Goal: Check status: Check status

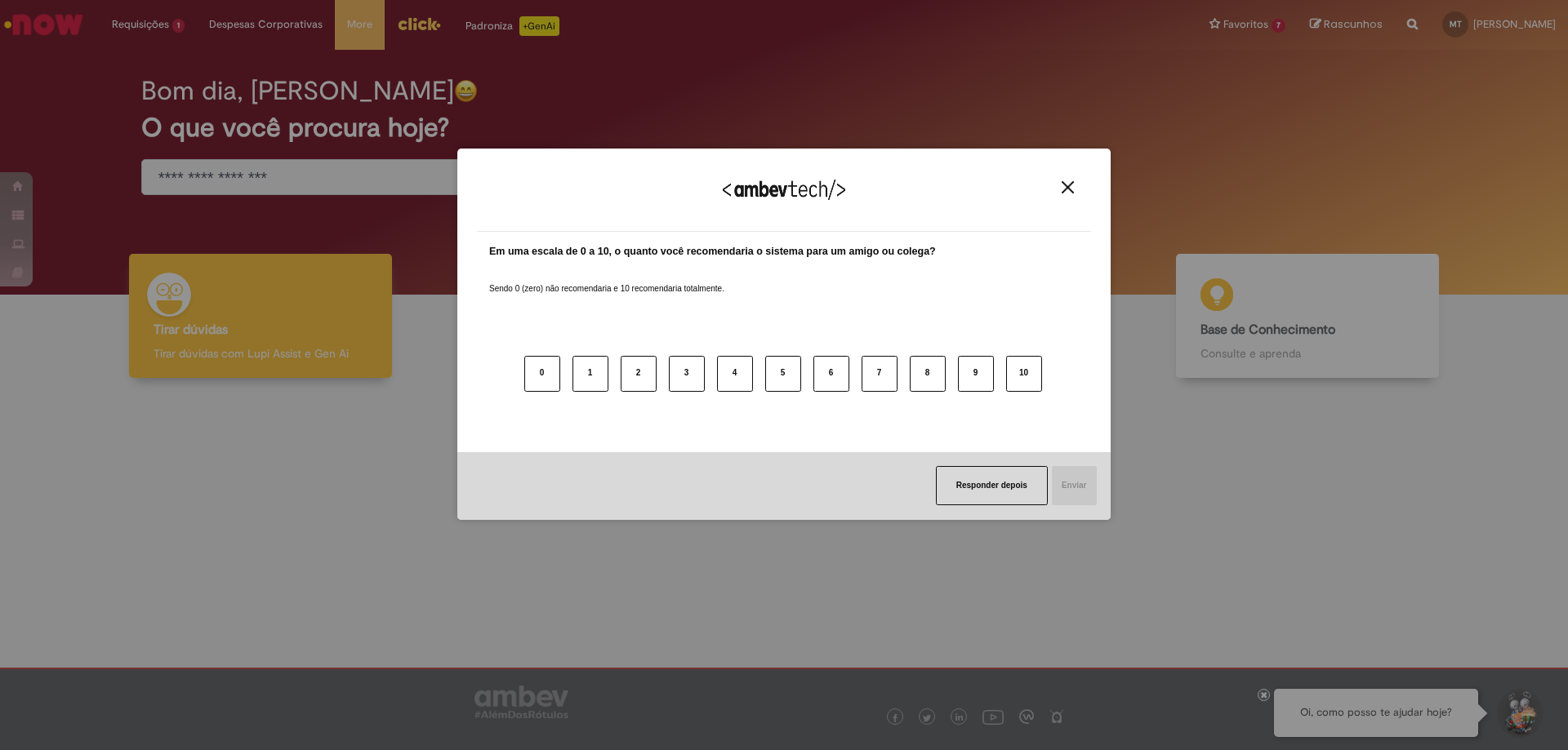
click at [1065, 187] on img "Close" at bounding box center [1067, 187] width 12 height 12
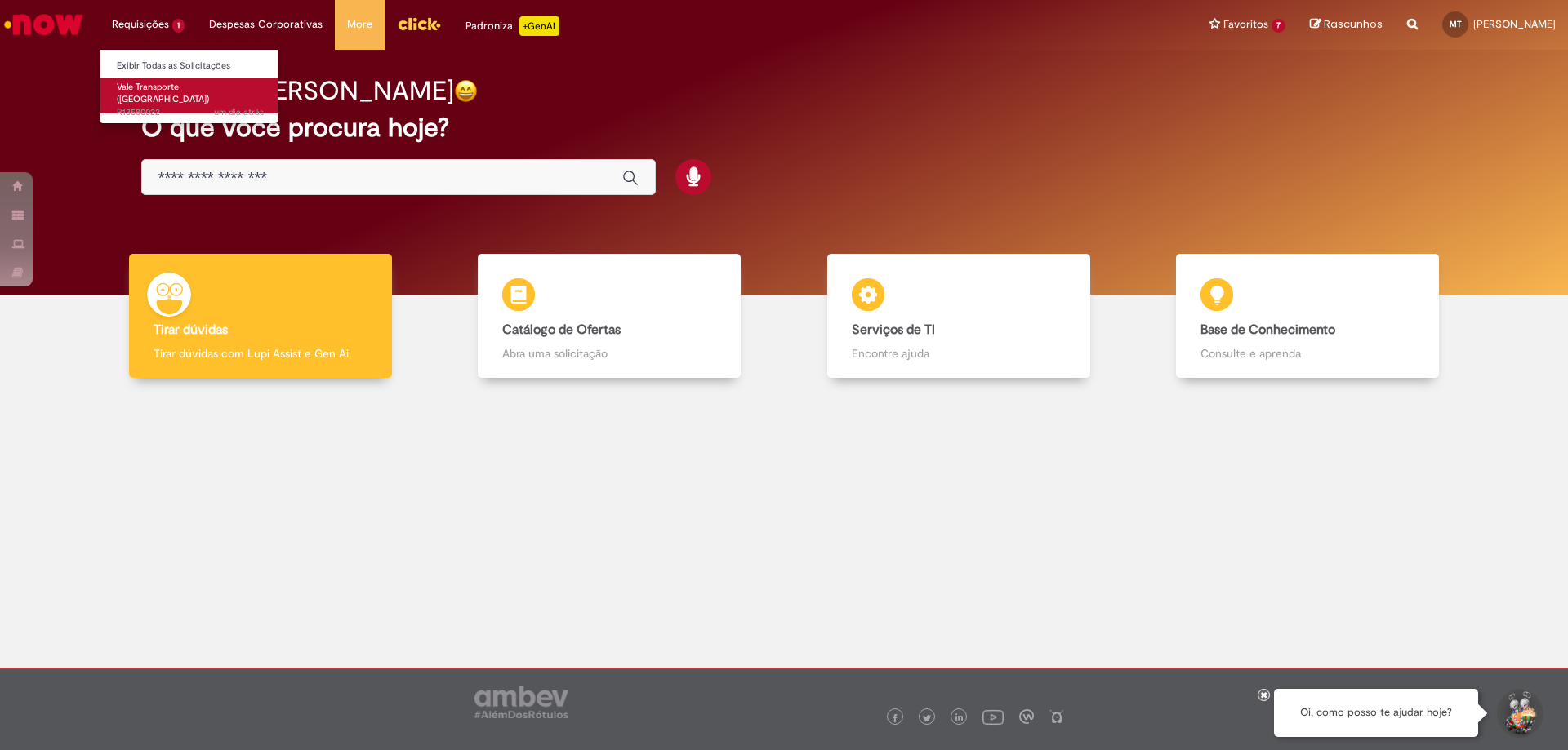
click at [213, 87] on link "Vale Transporte ([GEOGRAPHIC_DATA]) um dia atrás um dia atrás R13580022" at bounding box center [190, 96] width 180 height 35
click at [151, 18] on li "Requisições 1 Exibir Todas as Solicitações Vale Transporte (VT) um dia atrás um…" at bounding box center [148, 24] width 98 height 49
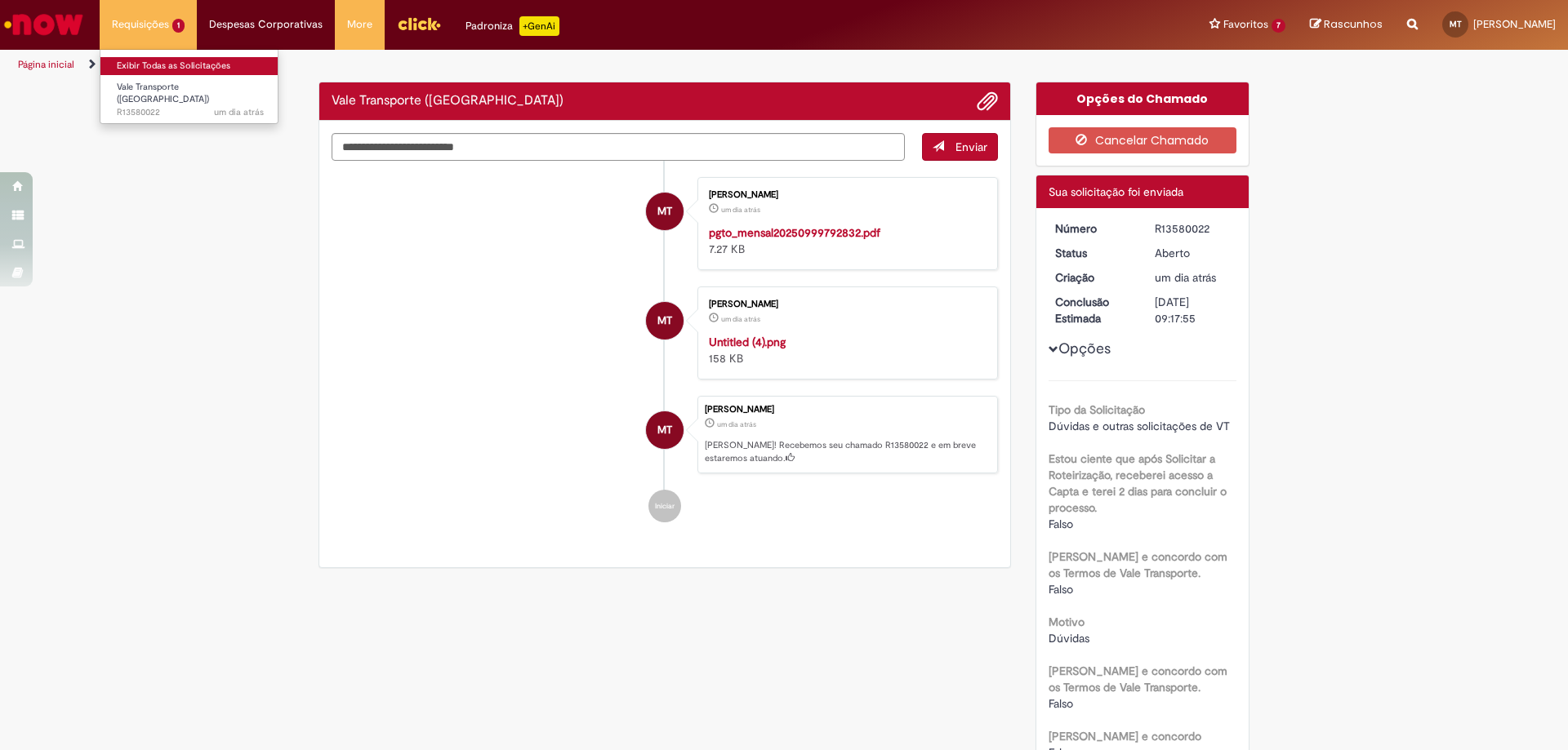
click at [153, 66] on link "Exibir Todas as Solicitações" at bounding box center [190, 66] width 180 height 18
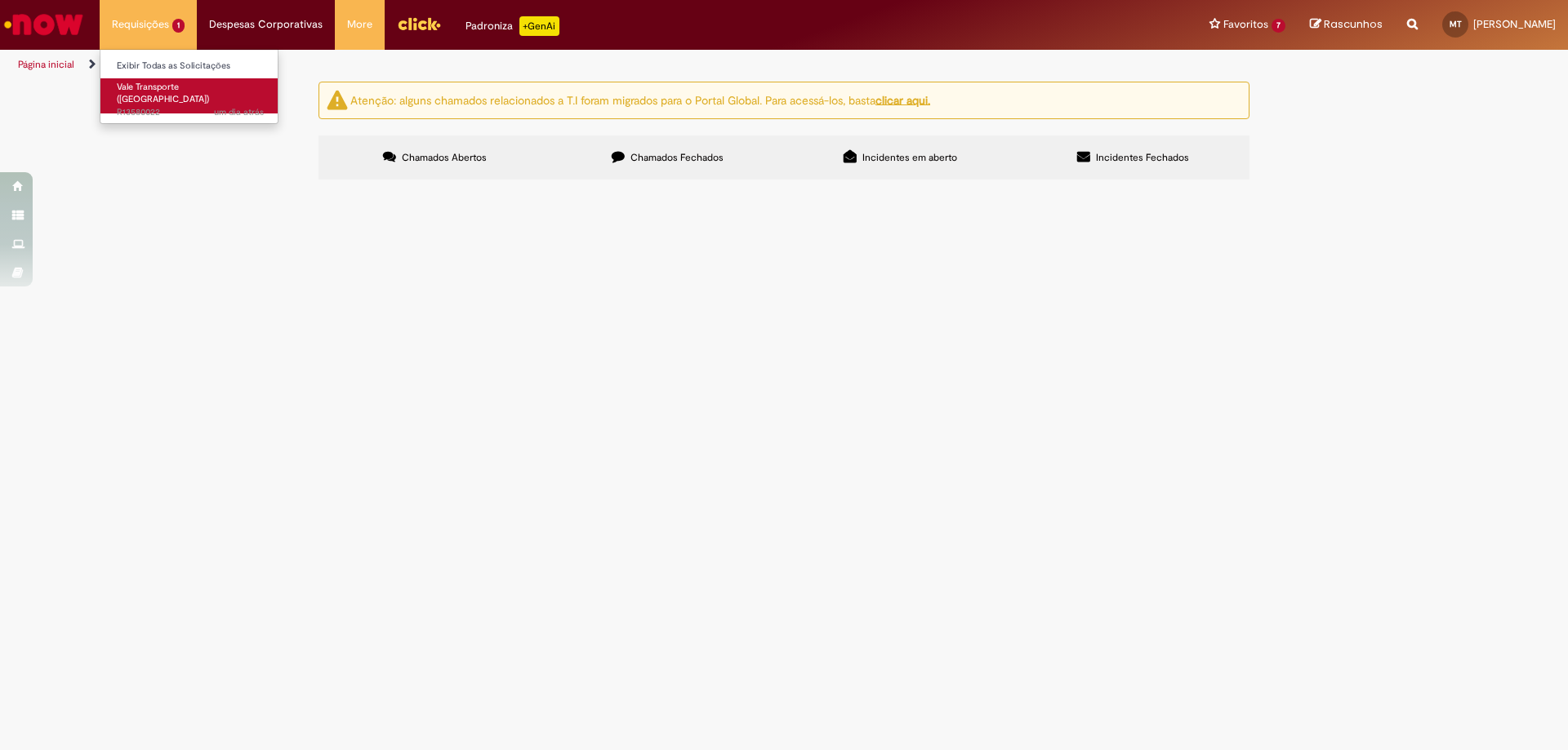
click at [154, 86] on span "Vale Transporte ([GEOGRAPHIC_DATA])" at bounding box center [163, 93] width 92 height 25
click at [161, 65] on link "Exibir Todas as Solicitações" at bounding box center [190, 66] width 180 height 18
click at [0, 0] on td "R13580022" at bounding box center [0, 0] width 0 height 0
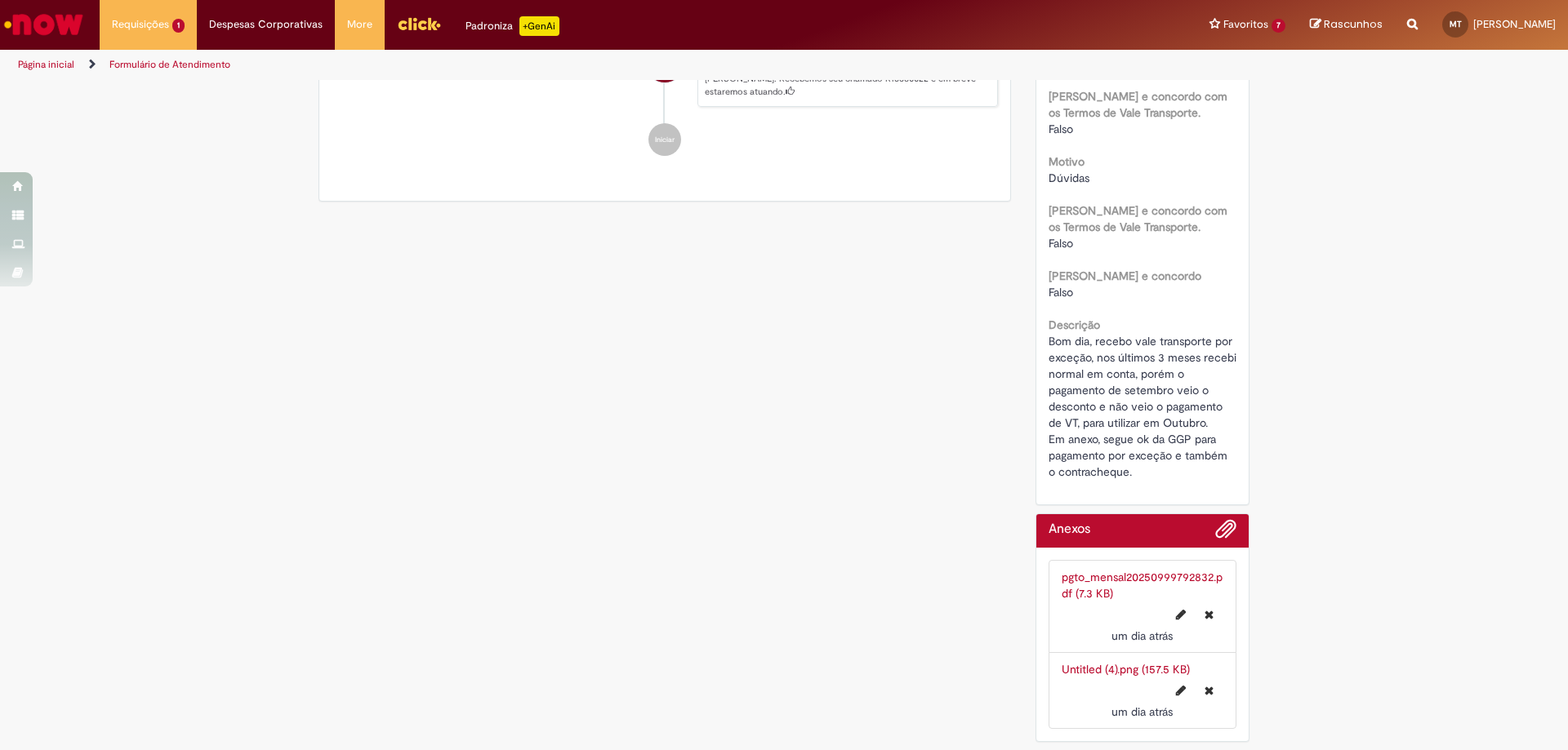
scroll to position [143, 0]
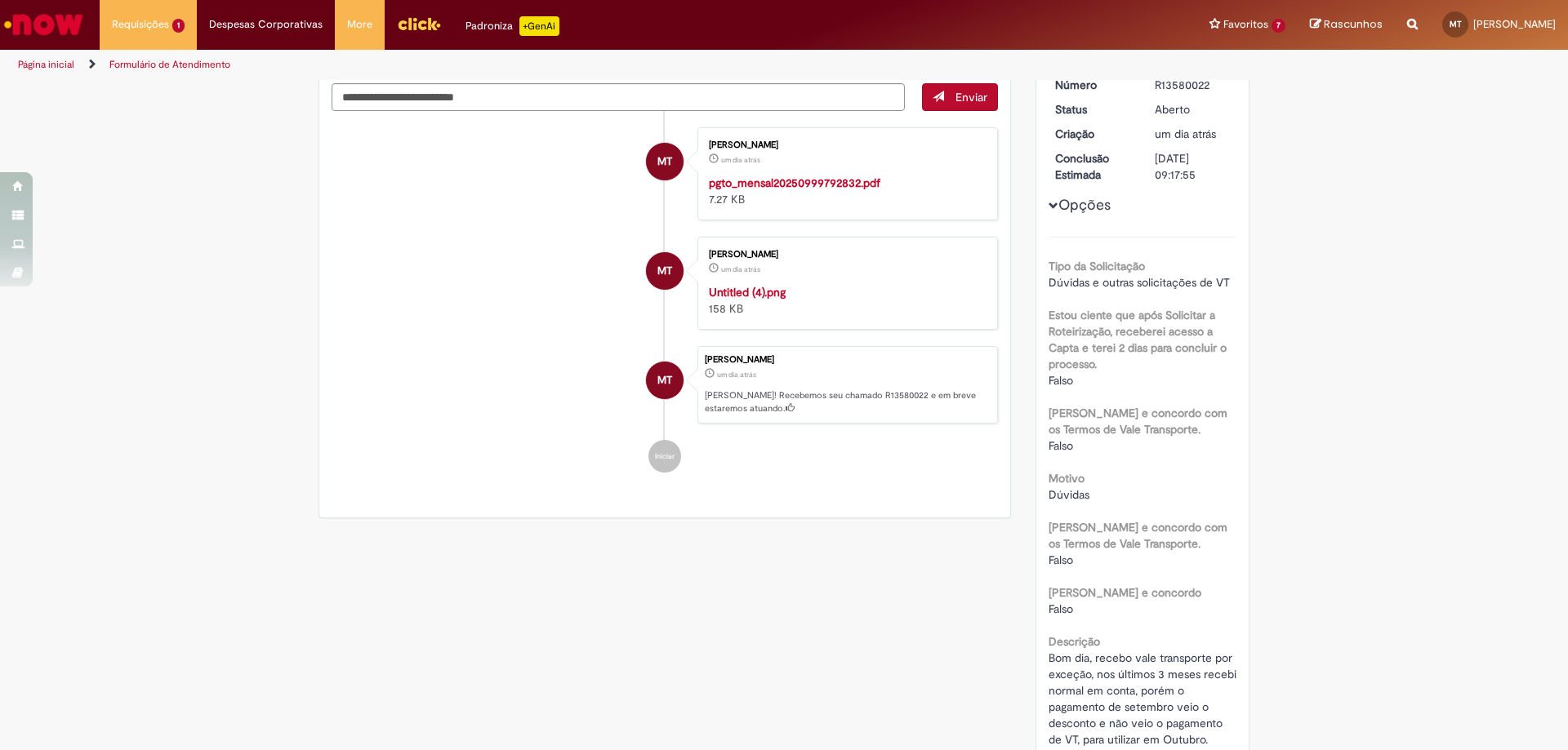
click at [778, 284] on img "Histórico de tíquete" at bounding box center [845, 284] width 272 height 0
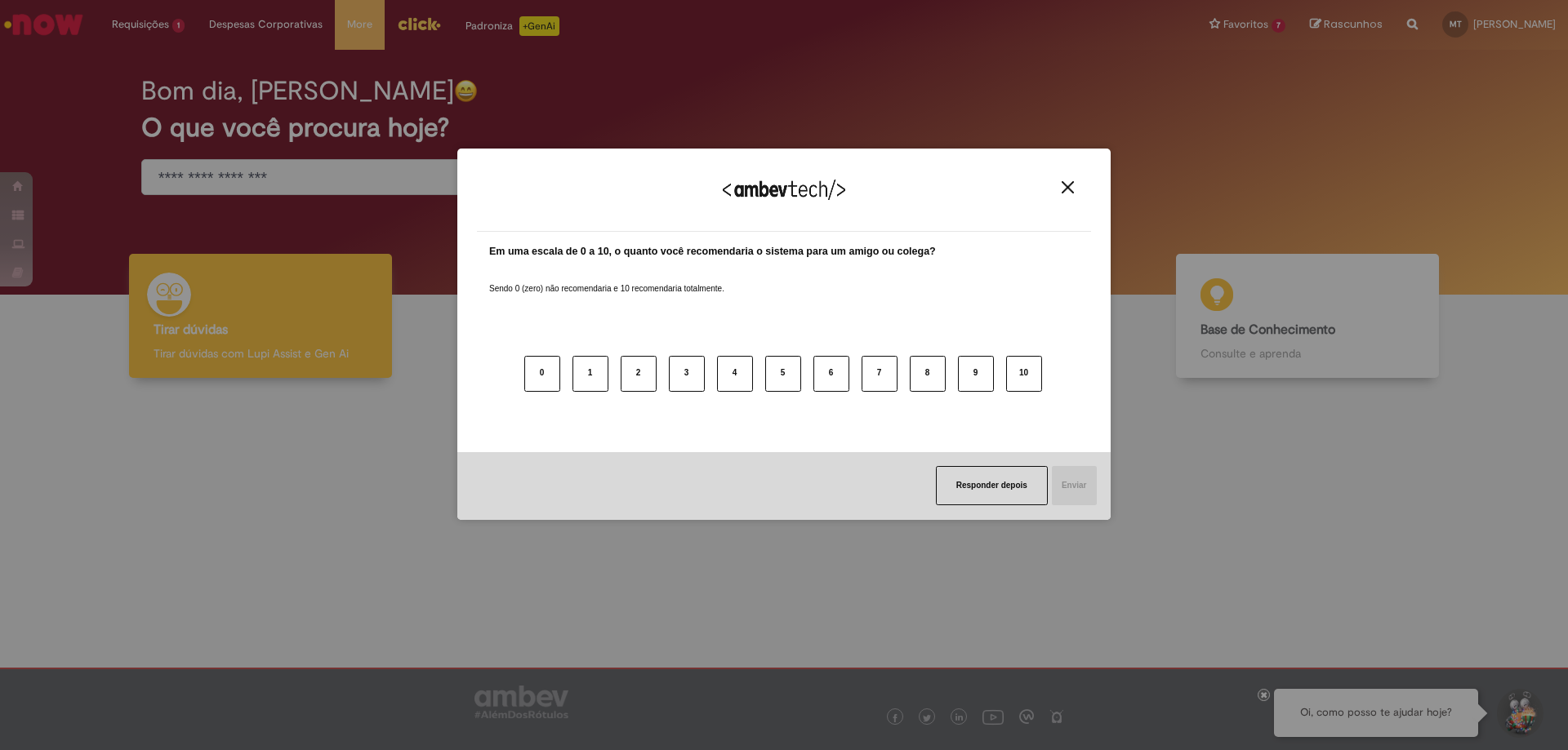
click at [1066, 187] on img "Close" at bounding box center [1067, 187] width 12 height 12
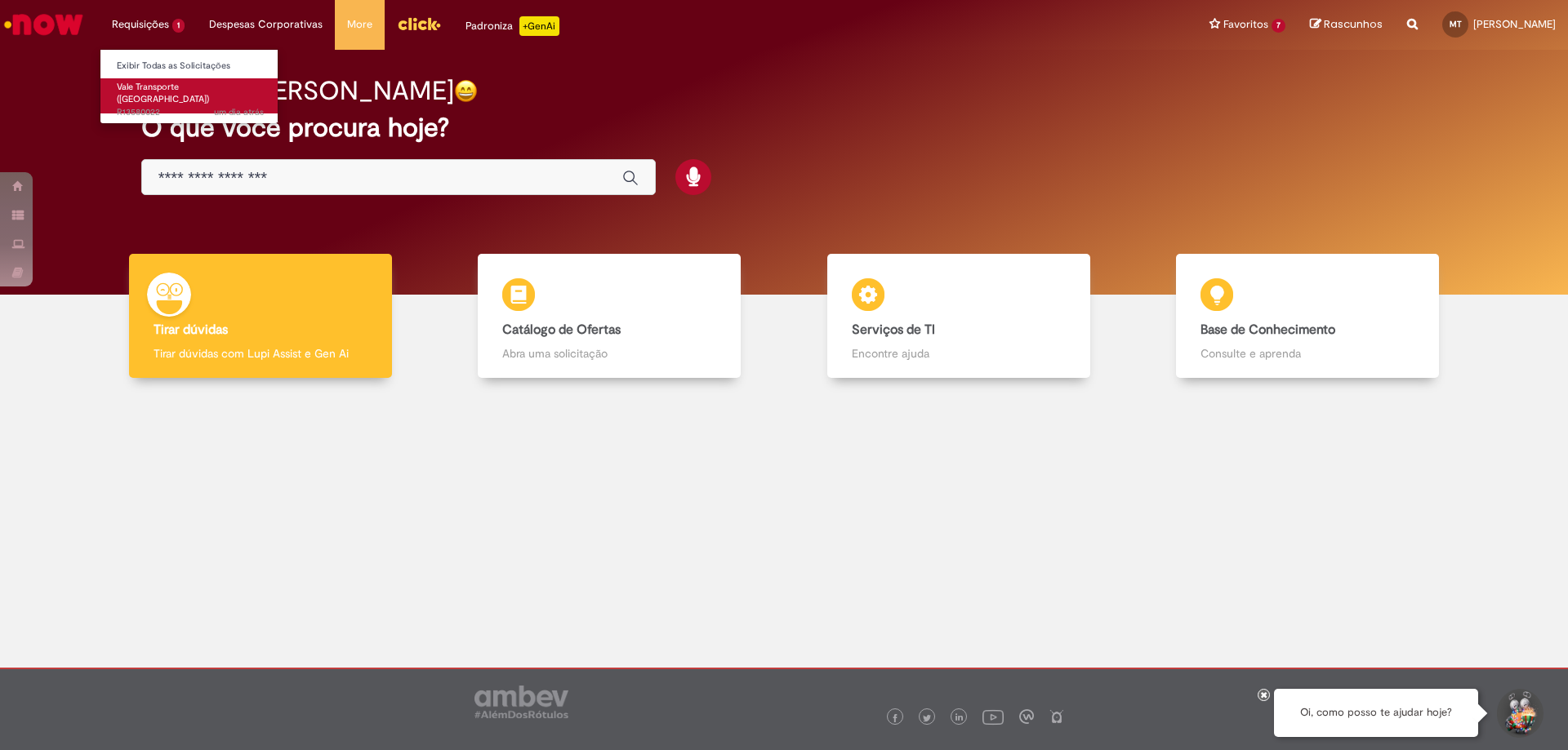
click at [141, 92] on span "Vale Transporte ([GEOGRAPHIC_DATA])" at bounding box center [163, 93] width 92 height 25
click at [157, 83] on span "Vale Transporte ([GEOGRAPHIC_DATA])" at bounding box center [163, 93] width 92 height 25
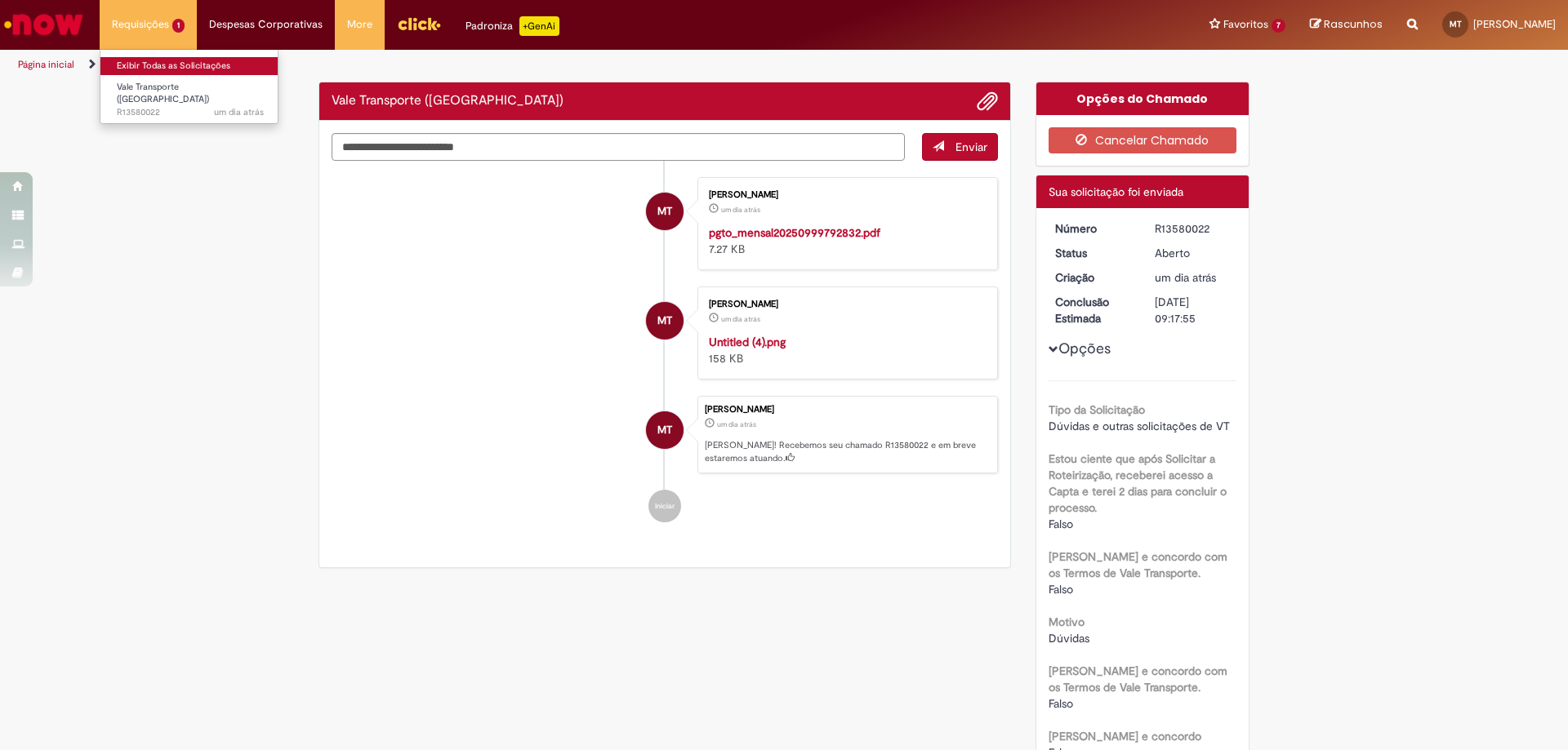
click at [168, 65] on link "Exibir Todas as Solicitações" at bounding box center [190, 66] width 180 height 18
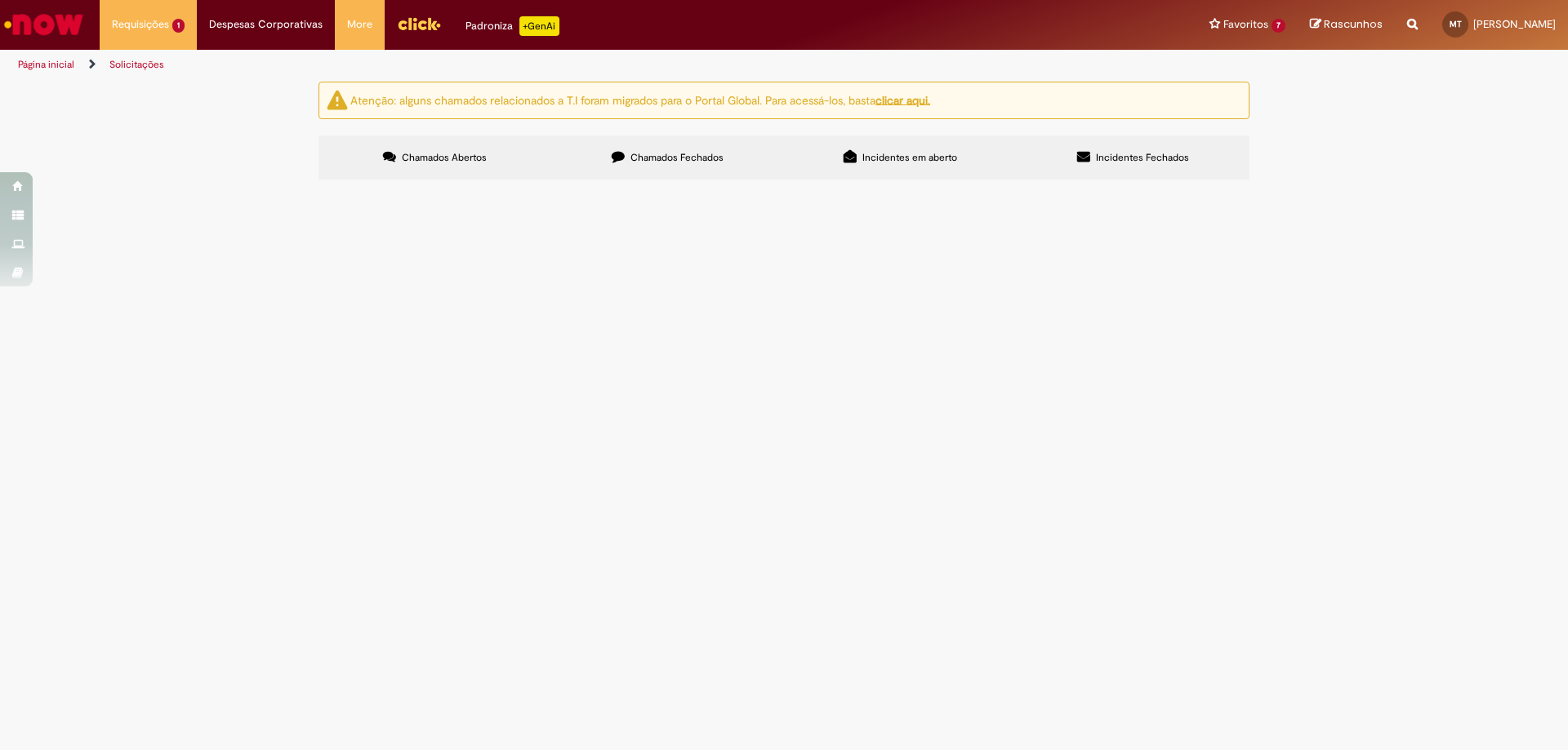
click at [0, 0] on td "Vale Transporte ([GEOGRAPHIC_DATA])" at bounding box center [0, 0] width 0 height 0
click at [0, 0] on span "Bom dia, recebo vale transporte por exceção, nos últimos 3 meses recebi normal …" at bounding box center [0, 0] width 0 height 0
click at [140, 92] on span "Vale Transporte ([GEOGRAPHIC_DATA])" at bounding box center [163, 93] width 92 height 25
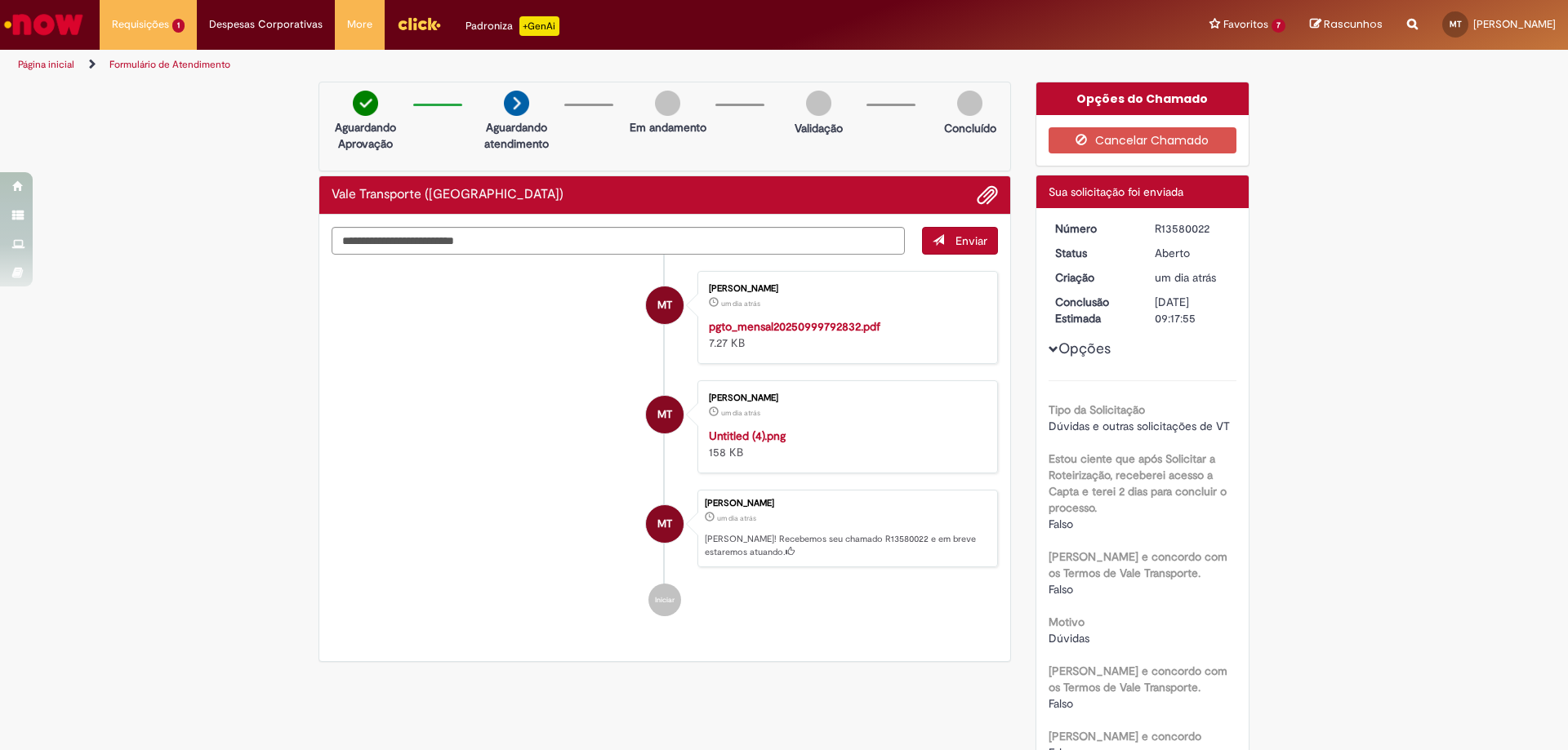
click at [1048, 349] on span "Opções para R13580022" at bounding box center [1053, 349] width 9 height 9
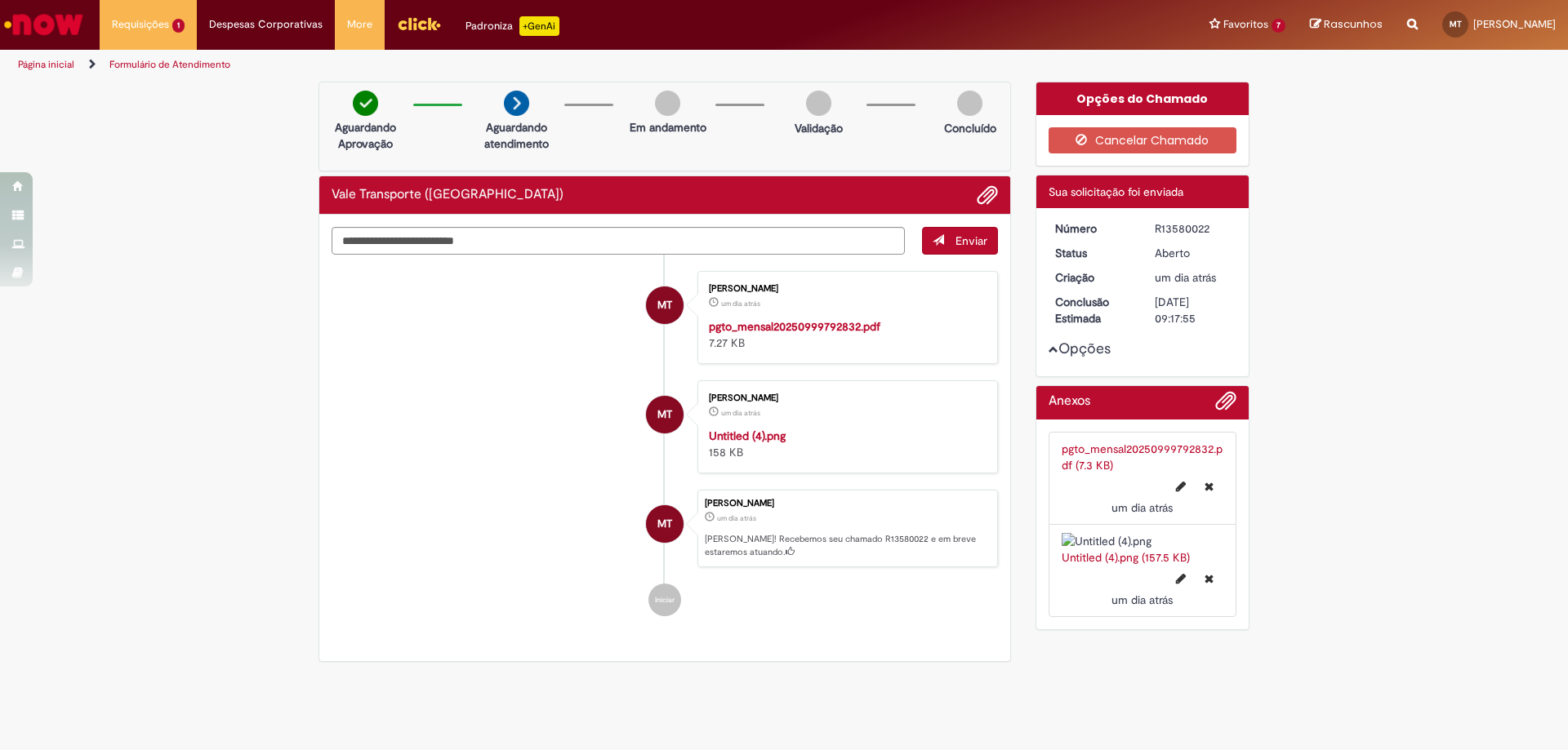
click at [1048, 348] on span "Opções para R13580022" at bounding box center [1053, 349] width 9 height 9
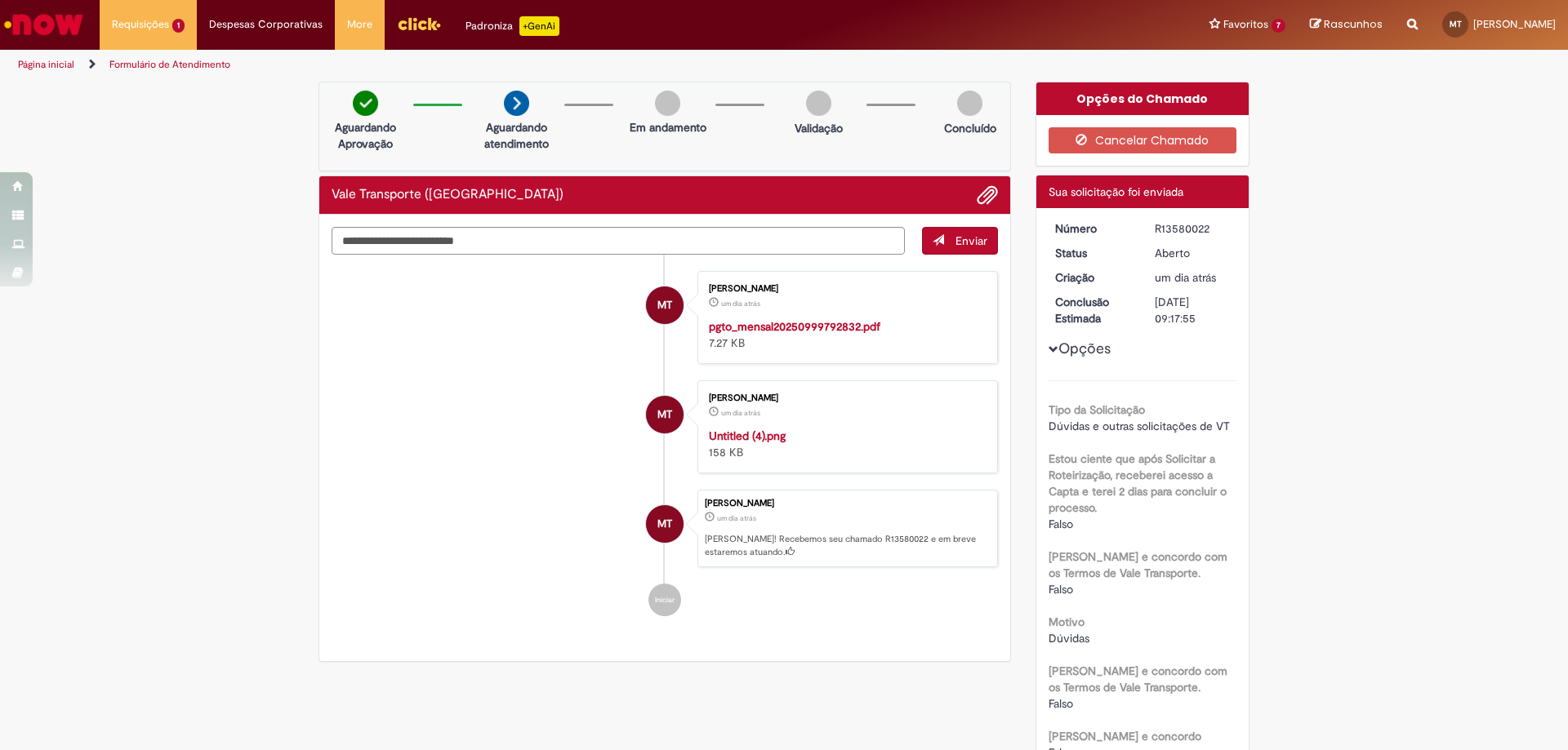
click at [1048, 348] on span "Opções para R13580022" at bounding box center [1053, 349] width 9 height 9
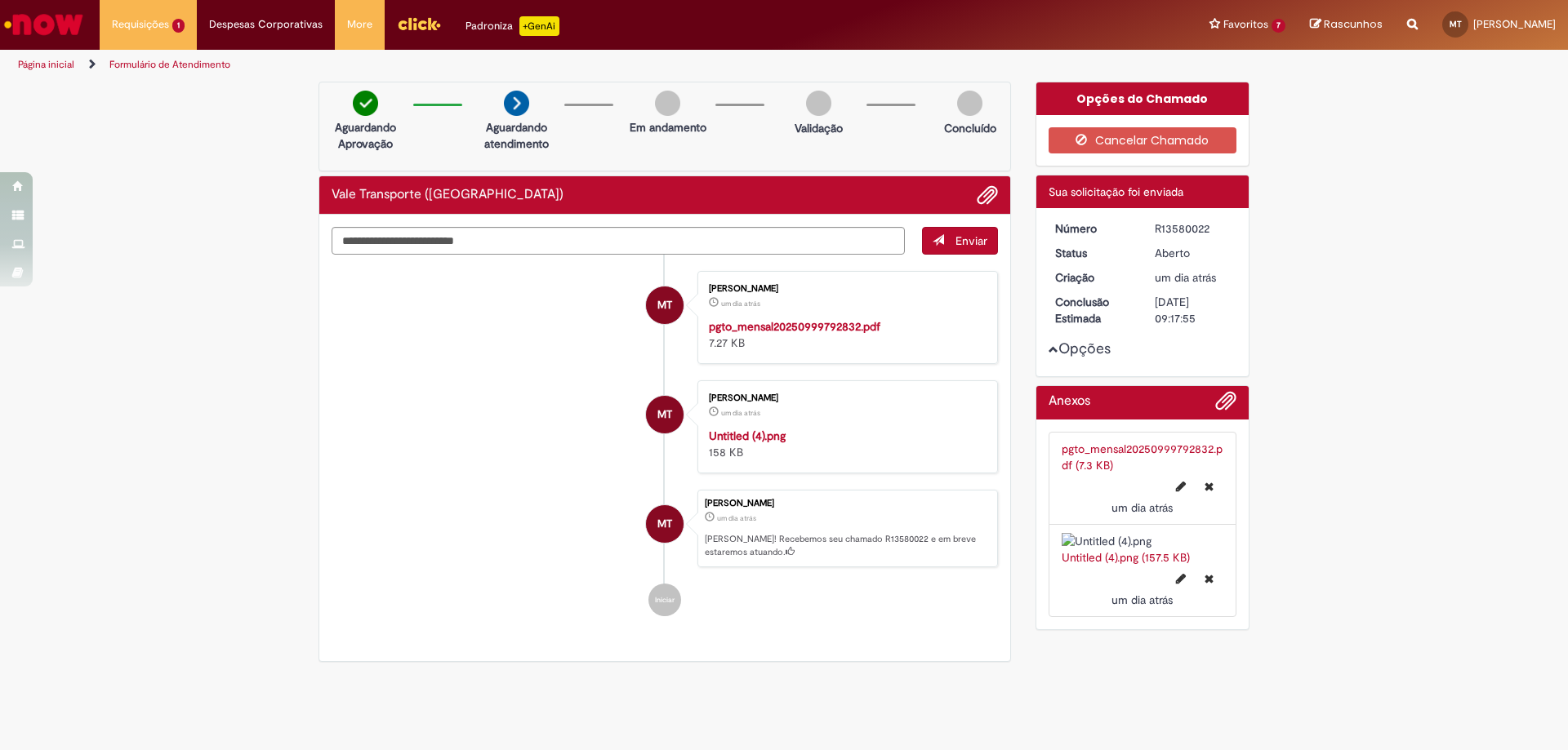
click at [1048, 348] on span "Opções para R13580022" at bounding box center [1053, 349] width 9 height 9
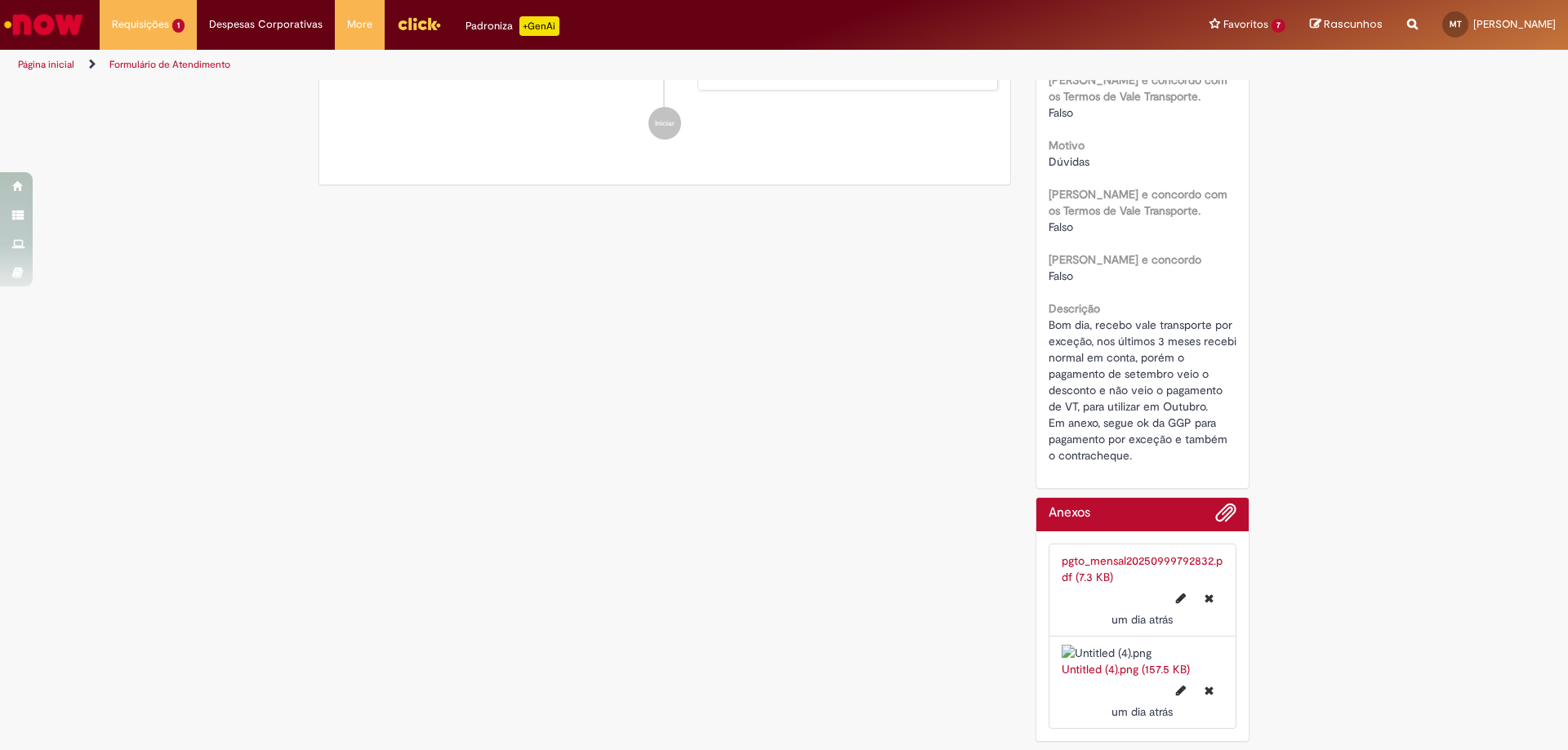
scroll to position [62, 0]
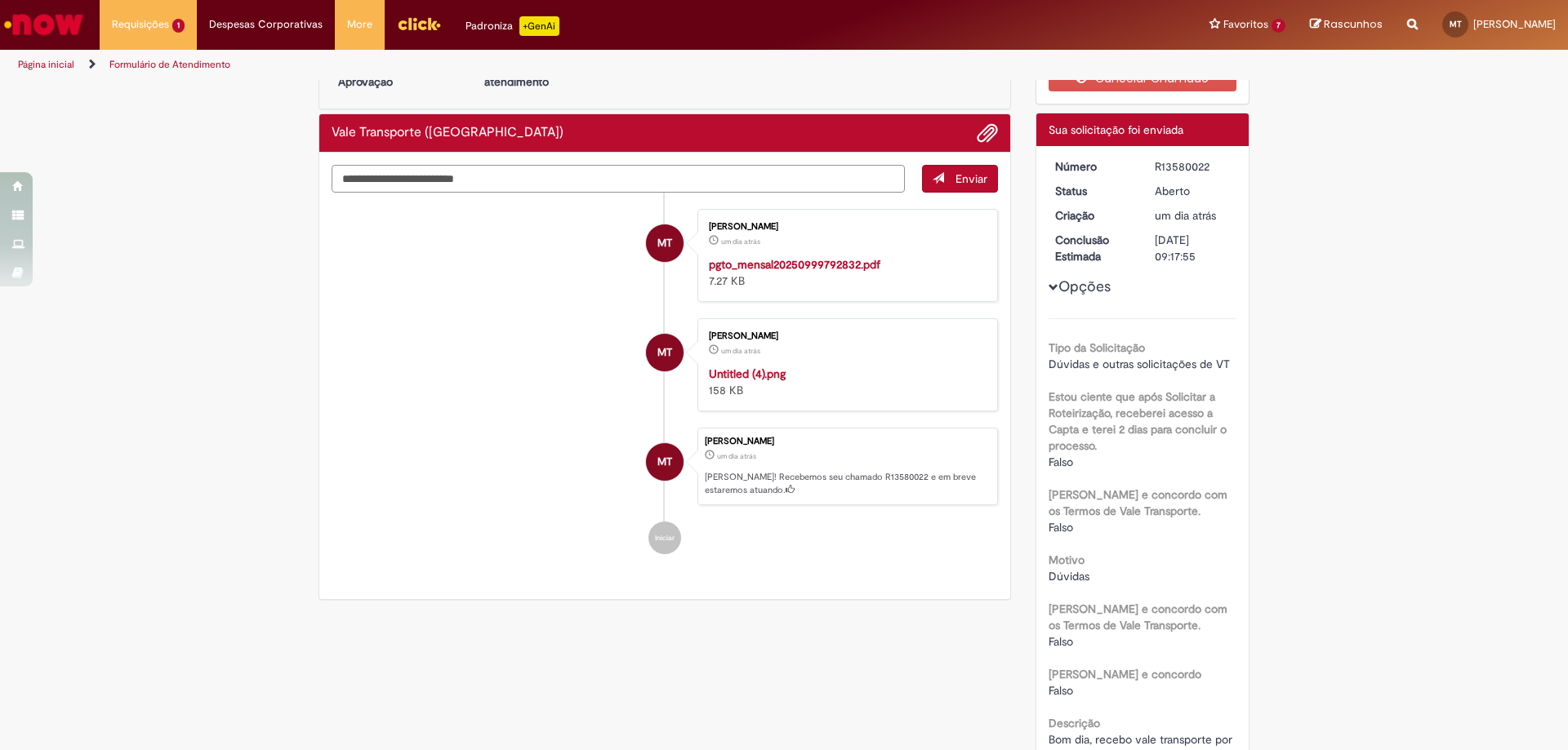
click at [573, 173] on textarea "Digite sua mensagem aqui..." at bounding box center [618, 179] width 573 height 28
type textarea "**********"
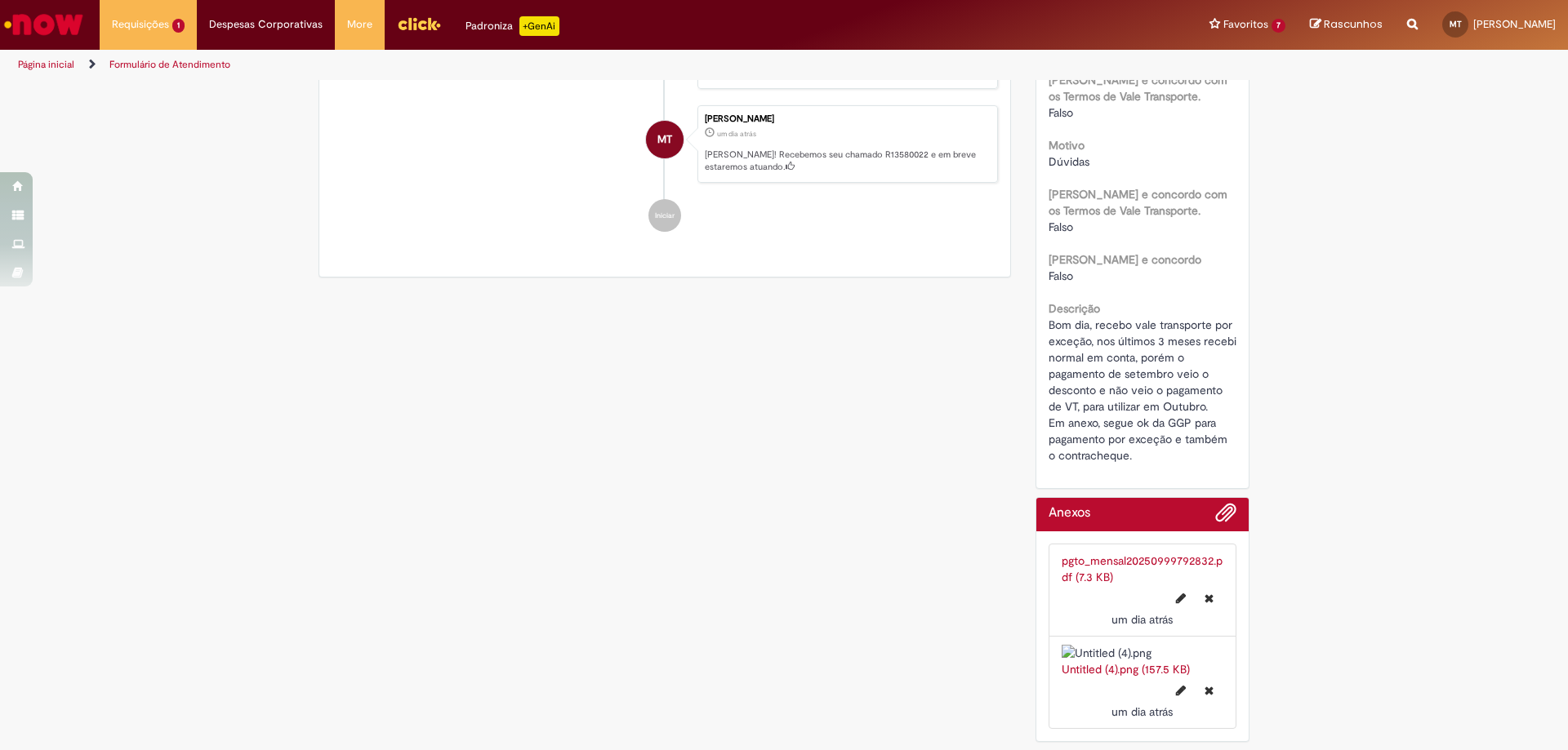
scroll to position [143, 0]
